Goal: Find specific page/section: Find specific page/section

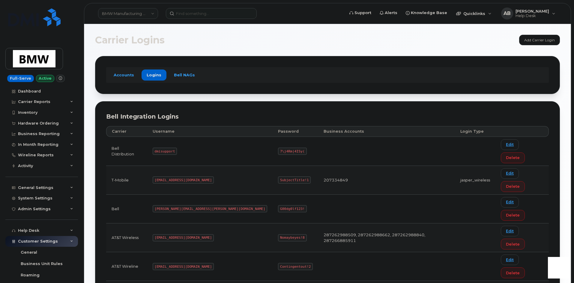
scroll to position [2, 0]
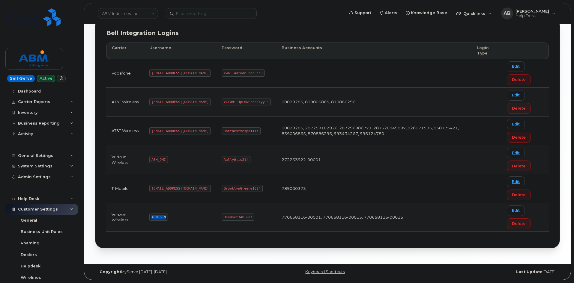
scroll to position [71, 0]
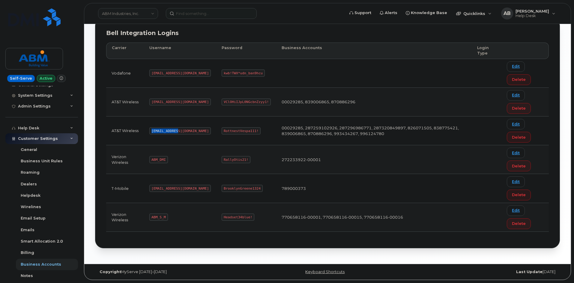
drag, startPoint x: 176, startPoint y: 130, endPoint x: 152, endPoint y: 131, distance: 23.7
click at [152, 131] on code "abm@dminc.com" at bounding box center [179, 130] width 61 height 7
copy code "abm@dminc.com"
drag, startPoint x: 234, startPoint y: 131, endPoint x: 201, endPoint y: 128, distance: 33.7
click at [222, 128] on code "RottnestVespa111!" at bounding box center [241, 130] width 39 height 7
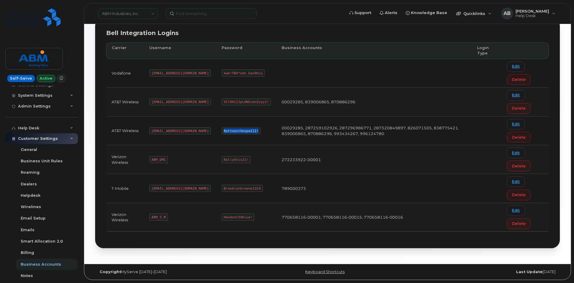
copy code "RottnestVespa111!"
drag, startPoint x: 165, startPoint y: 218, endPoint x: 150, endPoint y: 218, distance: 15.3
click at [150, 218] on td "ABM_S_M" at bounding box center [180, 217] width 72 height 29
copy code "ABM_S_M"
drag, startPoint x: 228, startPoint y: 216, endPoint x: 201, endPoint y: 219, distance: 26.6
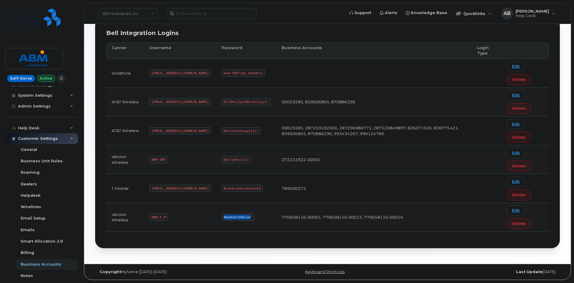
click at [222, 219] on code "Headset34blue!" at bounding box center [238, 217] width 33 height 7
drag, startPoint x: 228, startPoint y: 217, endPoint x: 200, endPoint y: 217, distance: 28.5
click at [216, 217] on td "Headset34blue!" at bounding box center [246, 217] width 60 height 29
copy code "Headset34blue!"
drag, startPoint x: 171, startPoint y: 130, endPoint x: 153, endPoint y: 130, distance: 18.3
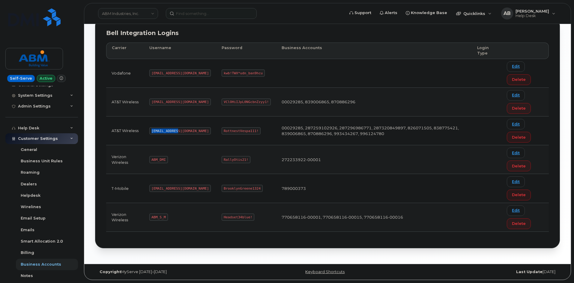
click at [153, 130] on code "abm@dminc.com" at bounding box center [179, 130] width 61 height 7
copy code "abm@dminc.com"
drag, startPoint x: 233, startPoint y: 130, endPoint x: 197, endPoint y: 132, distance: 36.9
click at [216, 132] on td "RottnestVespa111!" at bounding box center [246, 131] width 60 height 29
click at [235, 129] on code "RottnestVespa111!" at bounding box center [241, 130] width 39 height 7
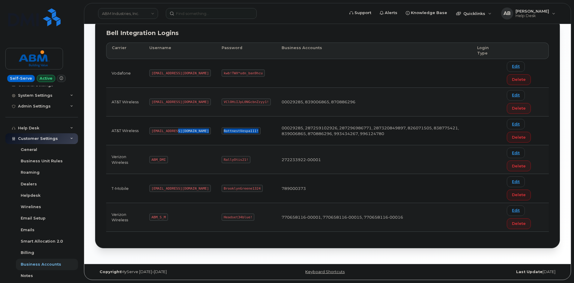
drag, startPoint x: 234, startPoint y: 129, endPoint x: 194, endPoint y: 131, distance: 40.5
click at [194, 131] on tr "AT&T Wireless abm@dminc.com RottnestVespa111! 00029285, 287259102926, 287296986…" at bounding box center [327, 131] width 442 height 29
copy tr "RottnestVespa111!"
drag, startPoint x: 165, startPoint y: 218, endPoint x: 149, endPoint y: 218, distance: 16.8
click at [149, 218] on td "ABM_S_M" at bounding box center [180, 217] width 72 height 29
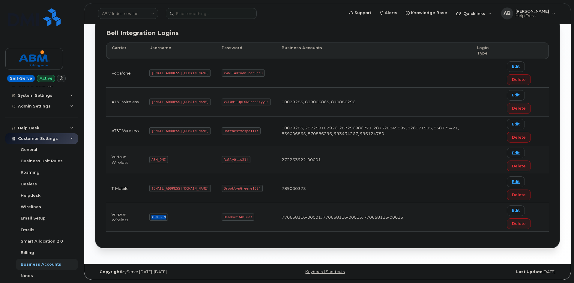
copy code "ABM_S_M"
drag, startPoint x: 229, startPoint y: 218, endPoint x: 198, endPoint y: 218, distance: 31.5
click at [216, 218] on td "Headset34blue!" at bounding box center [246, 217] width 60 height 29
copy code "Headset34blue!"
drag, startPoint x: 234, startPoint y: 130, endPoint x: 201, endPoint y: 129, distance: 33.0
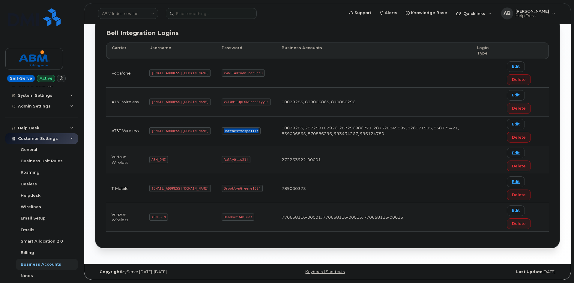
click at [222, 129] on code "RottnestVespa111!" at bounding box center [241, 130] width 39 height 7
copy code "RottnestVespa111!"
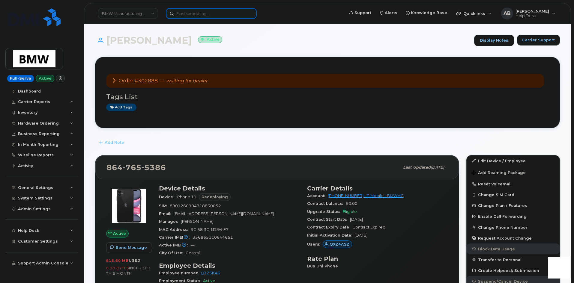
click at [204, 17] on input at bounding box center [211, 13] width 91 height 11
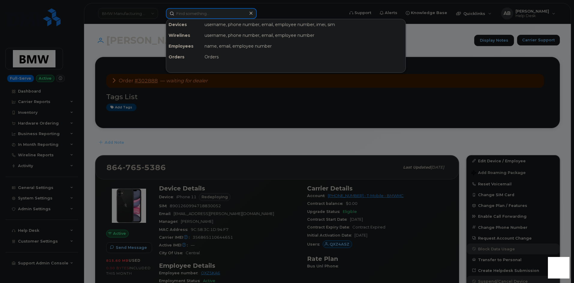
paste input "2133322703"
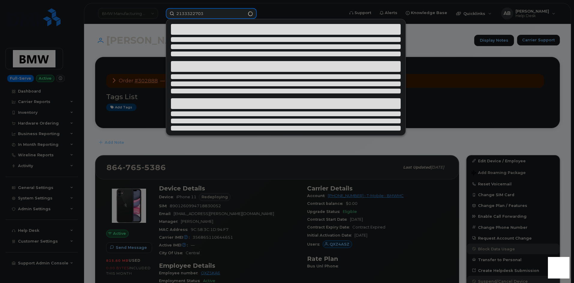
type input "2133322703"
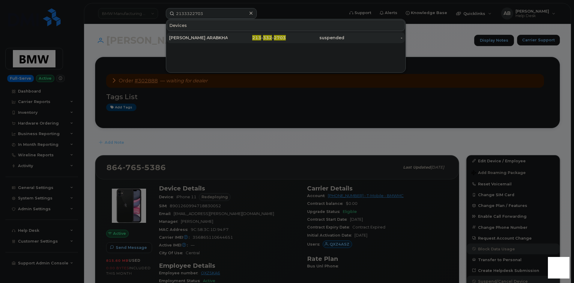
click at [224, 40] on div "[PERSON_NAME] ARABKHAZAEI" at bounding box center [198, 38] width 58 height 6
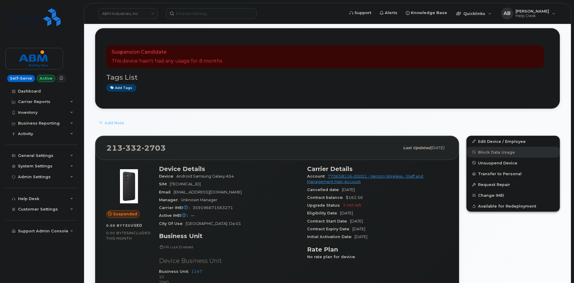
scroll to position [90, 0]
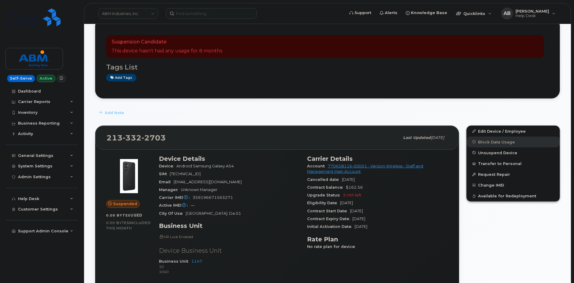
click at [215, 197] on span "359196671563271" at bounding box center [212, 197] width 40 height 4
copy span "359196671563271"
click at [208, 14] on input at bounding box center [211, 13] width 91 height 11
paste input "617.413.8217"
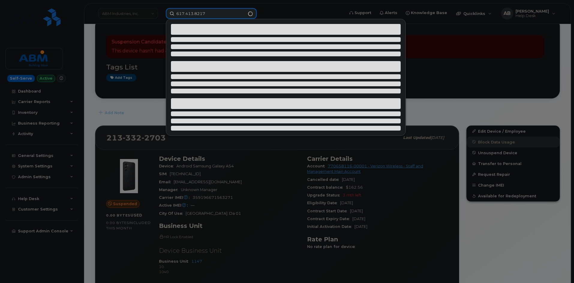
type input "617.413.8217"
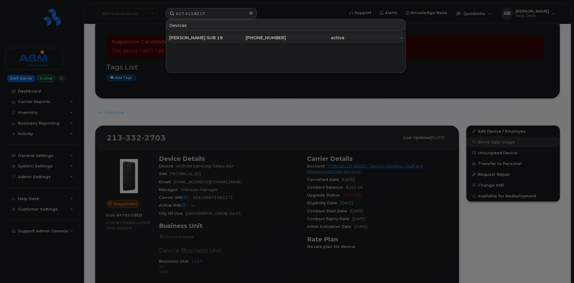
click at [222, 39] on div "JACK MUCCIONE SUB 19" at bounding box center [198, 38] width 58 height 6
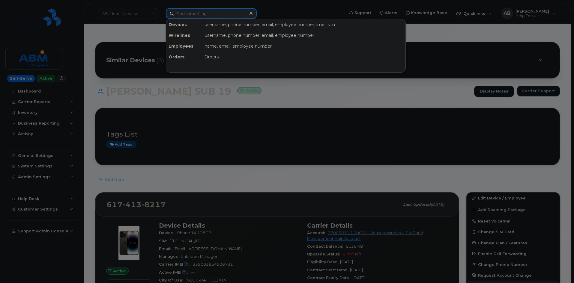
click at [228, 17] on input at bounding box center [211, 13] width 91 height 11
paste input "8574679893"
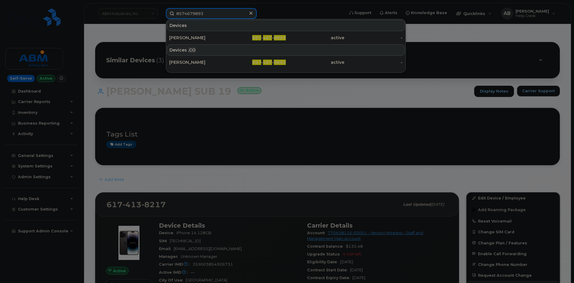
drag, startPoint x: 215, startPoint y: 16, endPoint x: 167, endPoint y: 15, distance: 48.3
click at [167, 15] on input "8574679893" at bounding box center [211, 13] width 91 height 11
paste input "323174437"
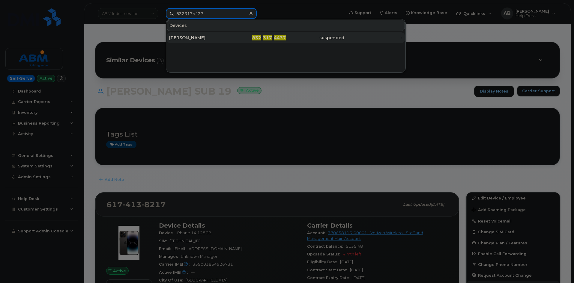
type input "8323174437"
click at [198, 34] on div "ANA ARZATE" at bounding box center [198, 37] width 58 height 11
